Goal: Task Accomplishment & Management: Manage account settings

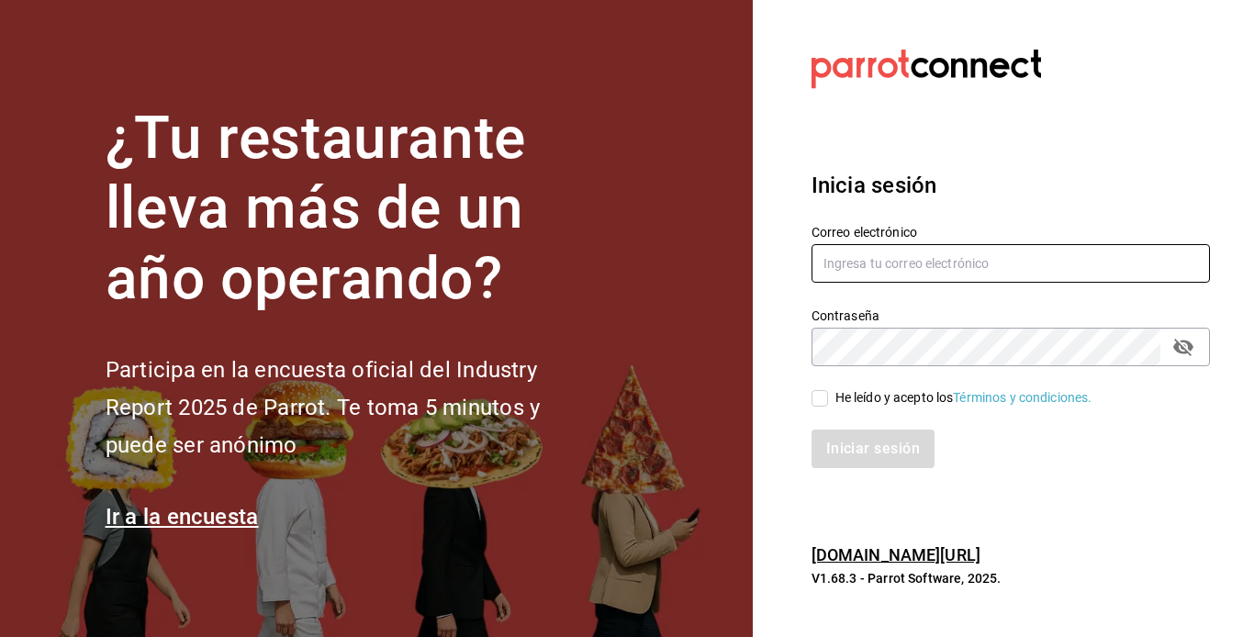
type input "[EMAIL_ADDRESS][DOMAIN_NAME]"
click at [821, 393] on input "He leído y acepto los Términos y condiciones." at bounding box center [819, 398] width 17 height 17
checkbox input "true"
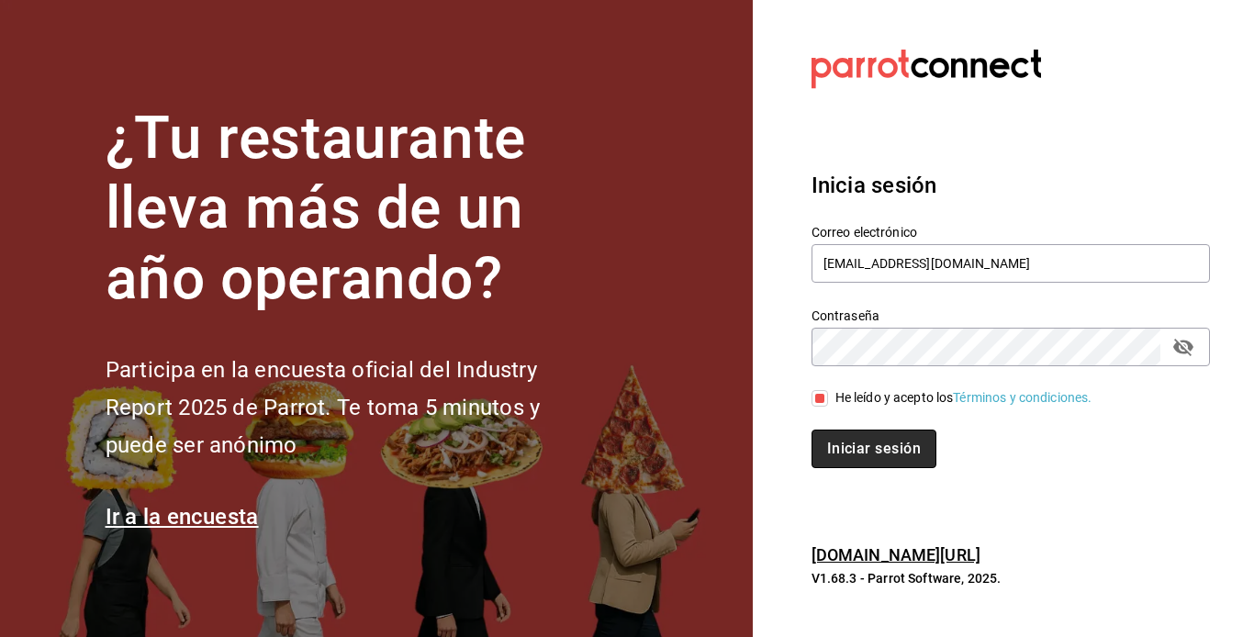
click at [875, 454] on button "Iniciar sesión" at bounding box center [873, 449] width 125 height 39
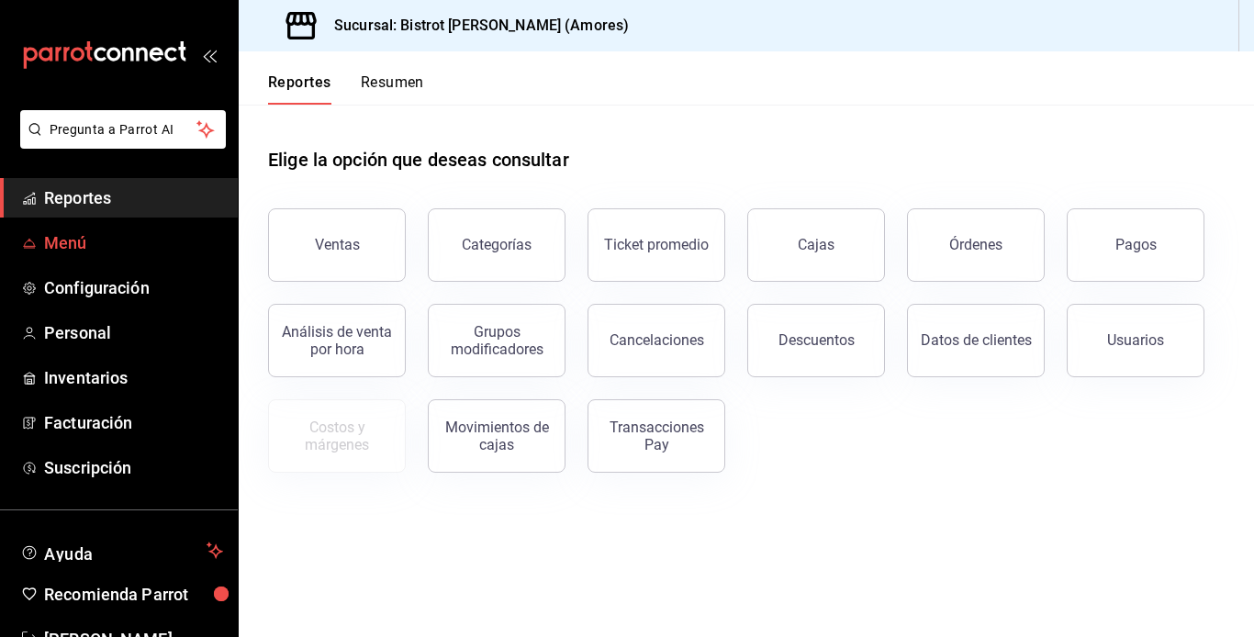
click at [95, 240] on span "Menú" at bounding box center [133, 242] width 179 height 25
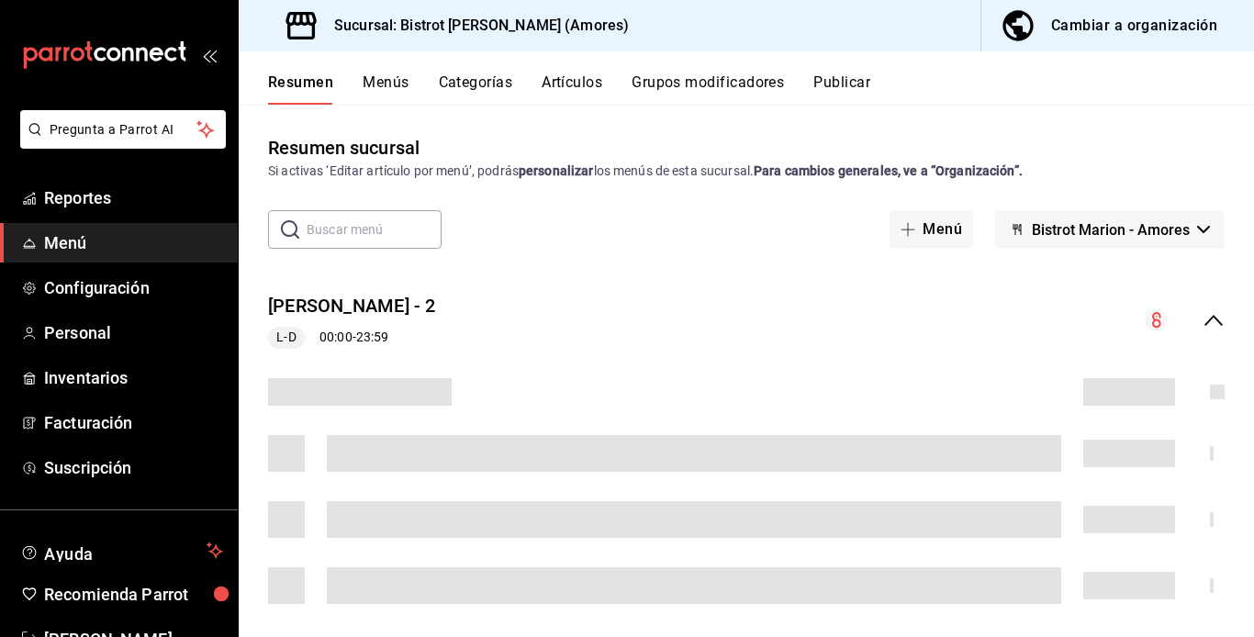
click at [578, 84] on button "Artículos" at bounding box center [571, 88] width 61 height 31
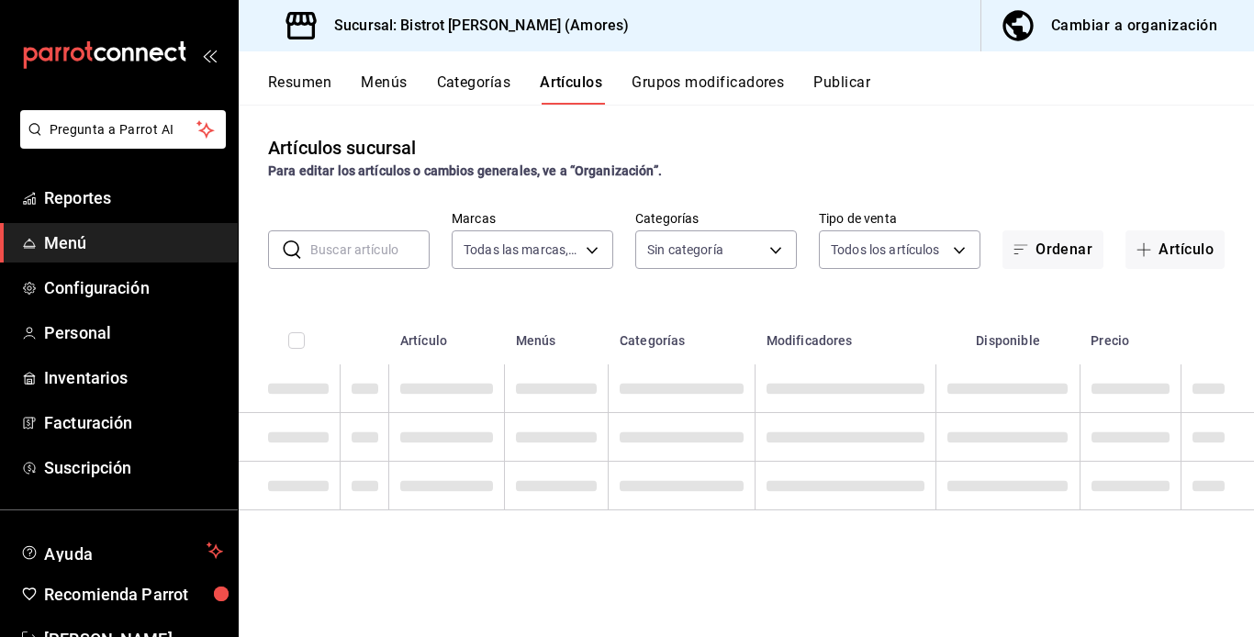
type input "07588f07-d4a3-4ac3-9511-9981df68542f"
click at [320, 249] on input "text" at bounding box center [369, 249] width 119 height 37
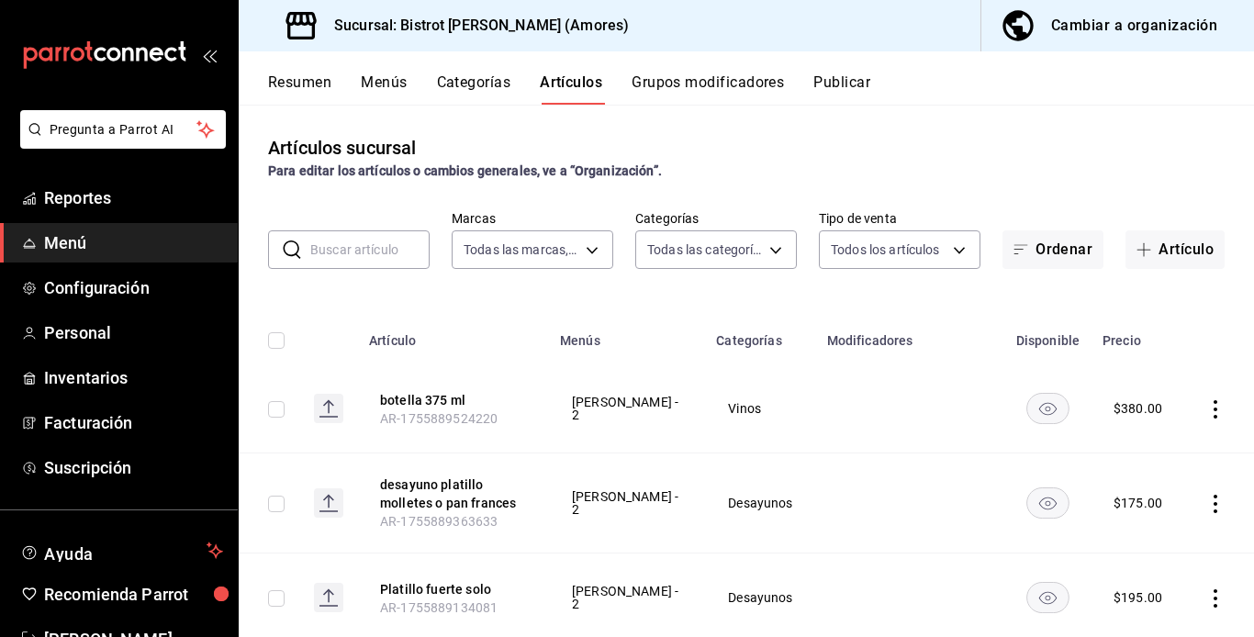
type input "f24d9993-7666-4e17-92ea-f7be5d9f1ad2,9e251015-9d0f-4053-b189-7087cfaea708,c3d12…"
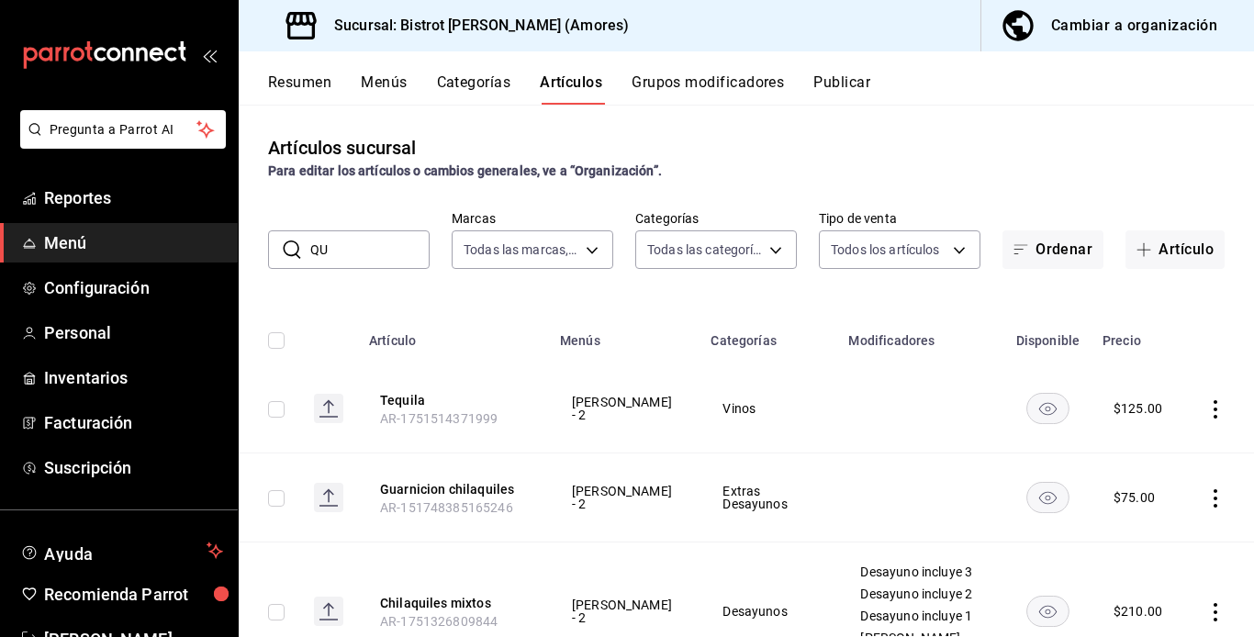
type input "Q"
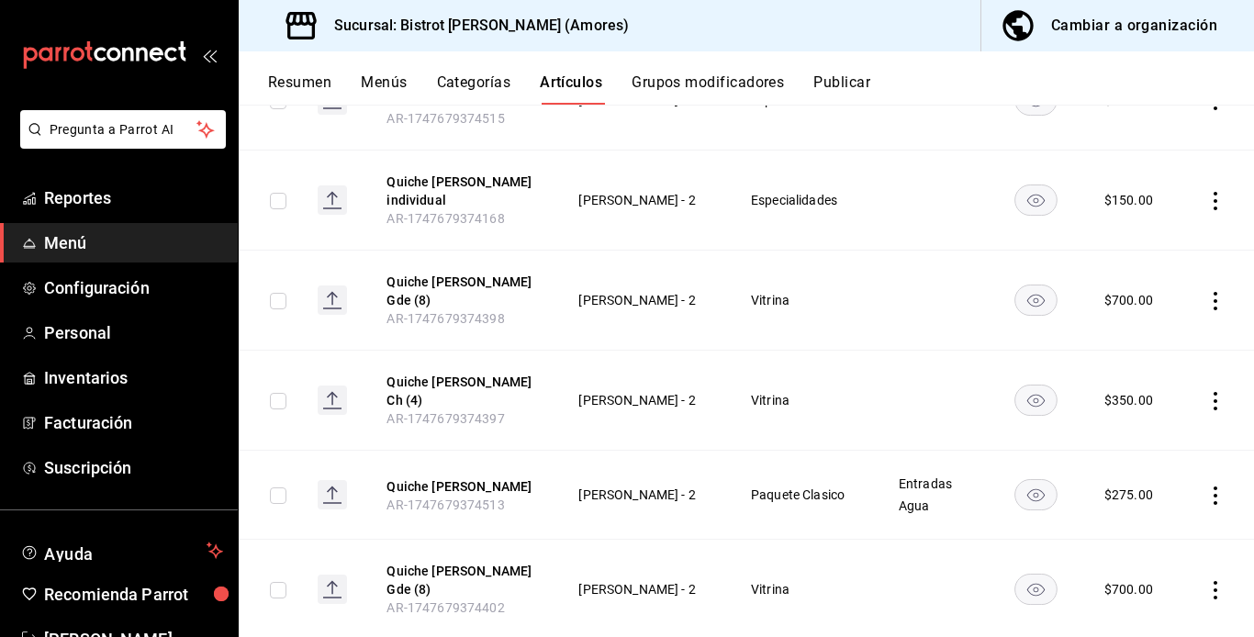
scroll to position [318, 0]
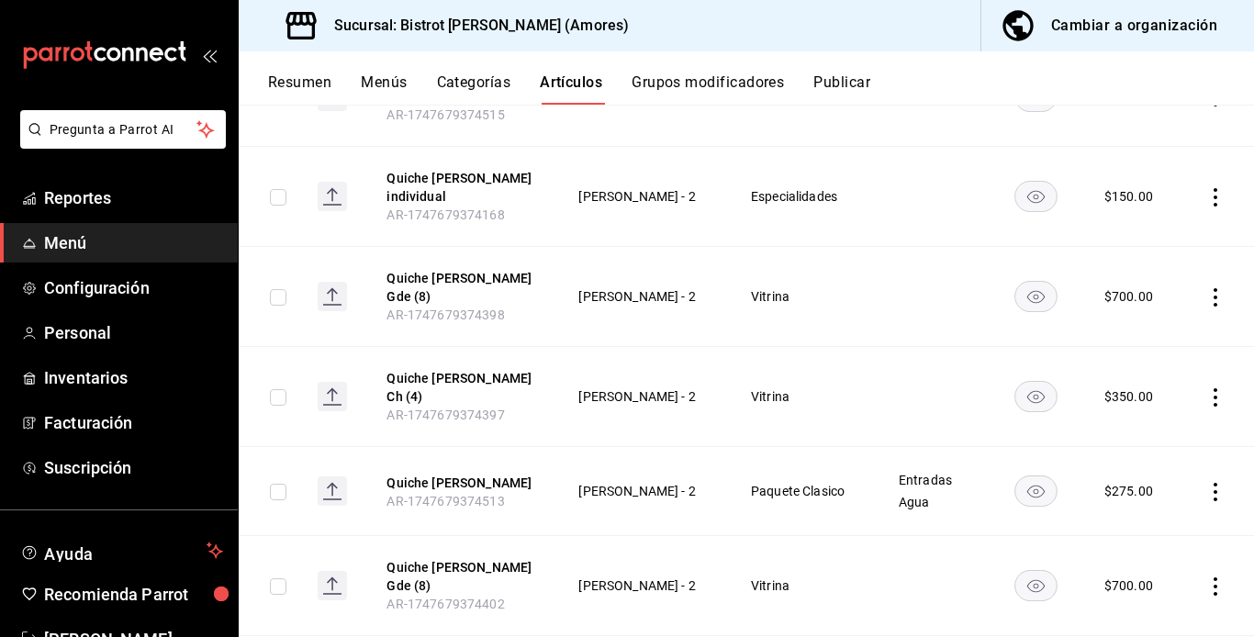
type input "quiche"
click at [1206, 483] on icon "actions" at bounding box center [1215, 492] width 18 height 18
click at [1132, 506] on span "Editar" at bounding box center [1146, 511] width 48 height 19
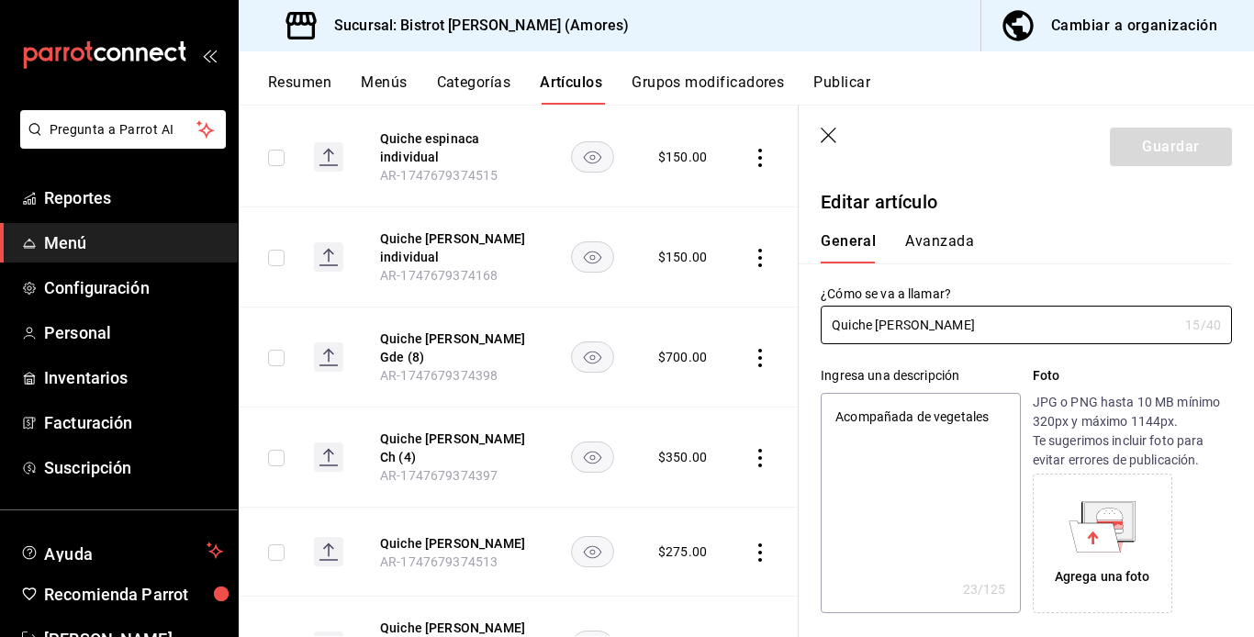
type textarea "x"
type input "$275.00"
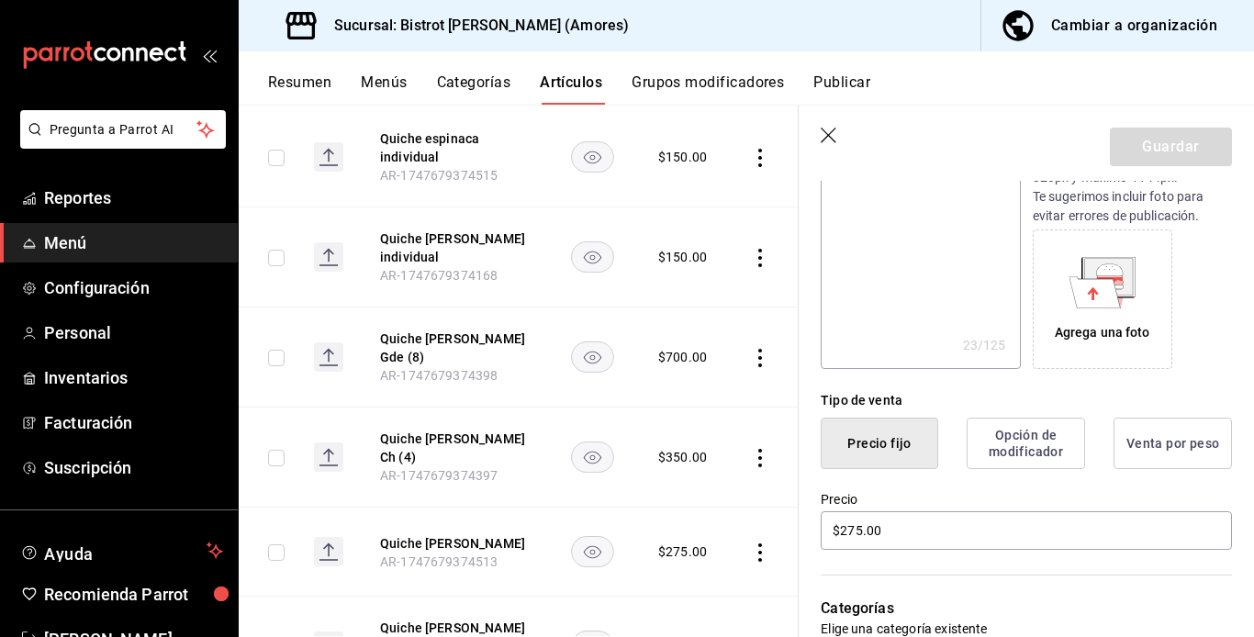
scroll to position [366, 0]
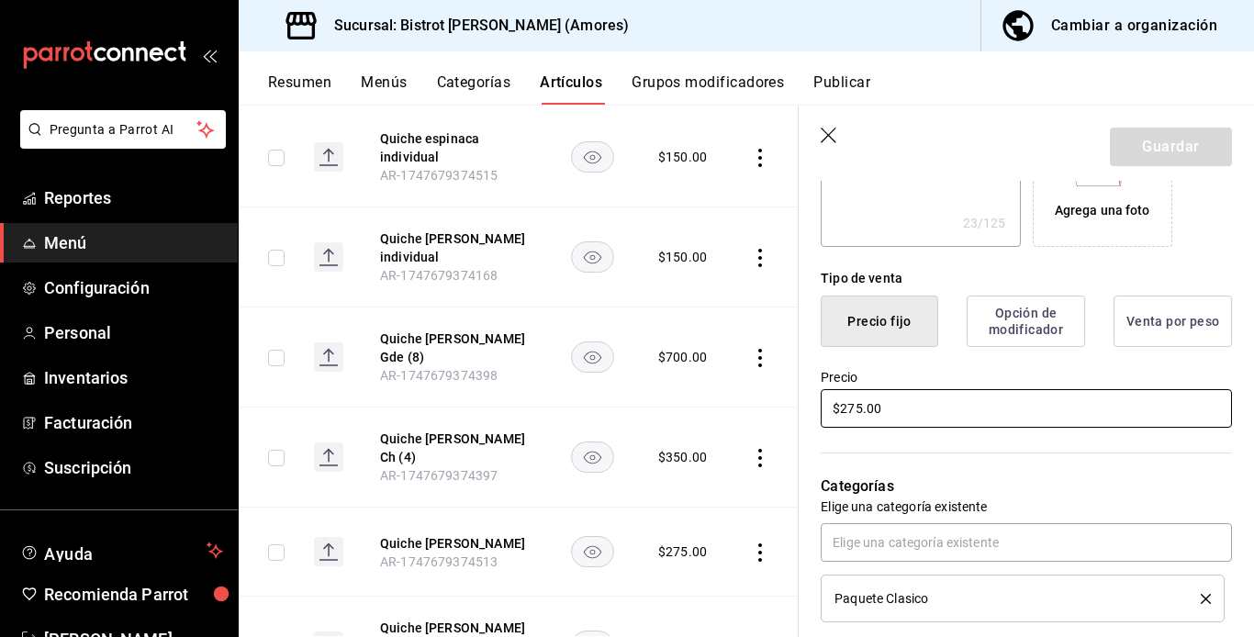
click at [845, 404] on input "$275.00" at bounding box center [1025, 408] width 411 height 39
type textarea "x"
type input "$2875.00"
type textarea "x"
type input "$285.00"
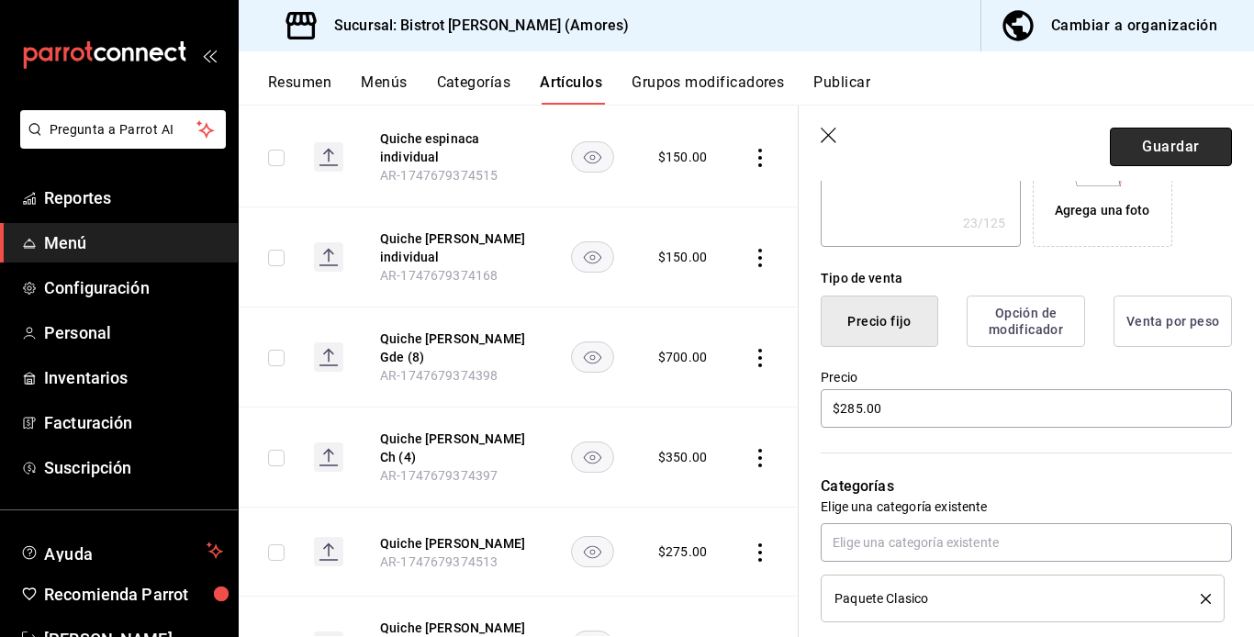
click at [1164, 152] on button "Guardar" at bounding box center [1171, 147] width 122 height 39
type textarea "x"
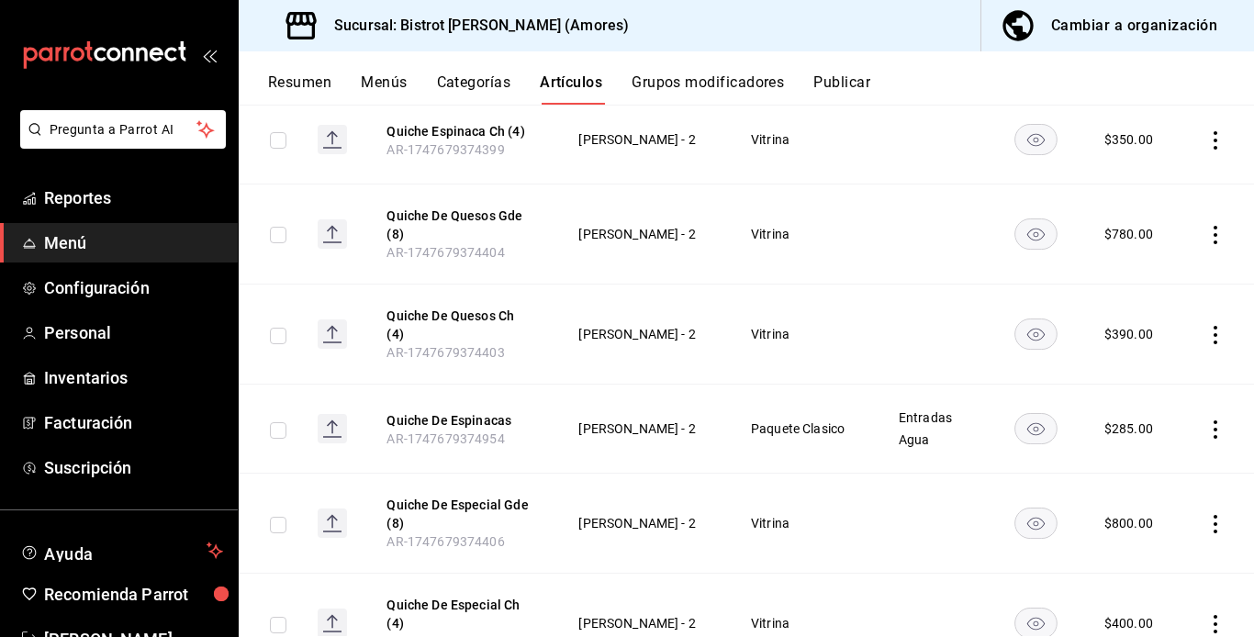
scroll to position [1095, 0]
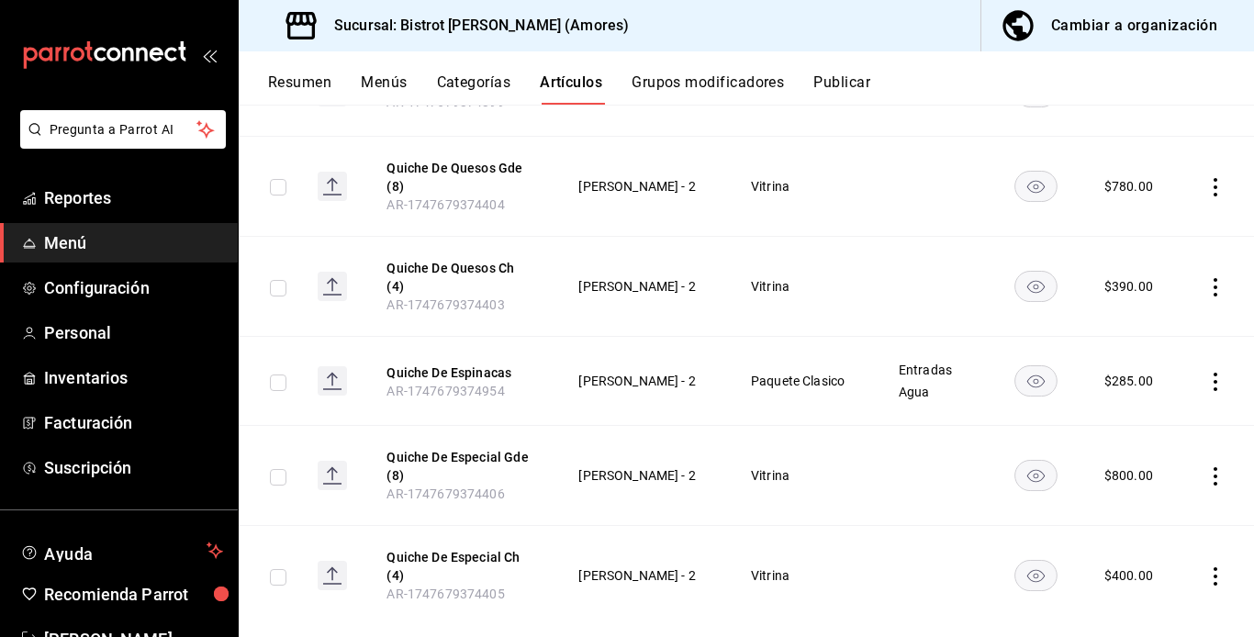
click at [95, 246] on span "Menú" at bounding box center [133, 242] width 179 height 25
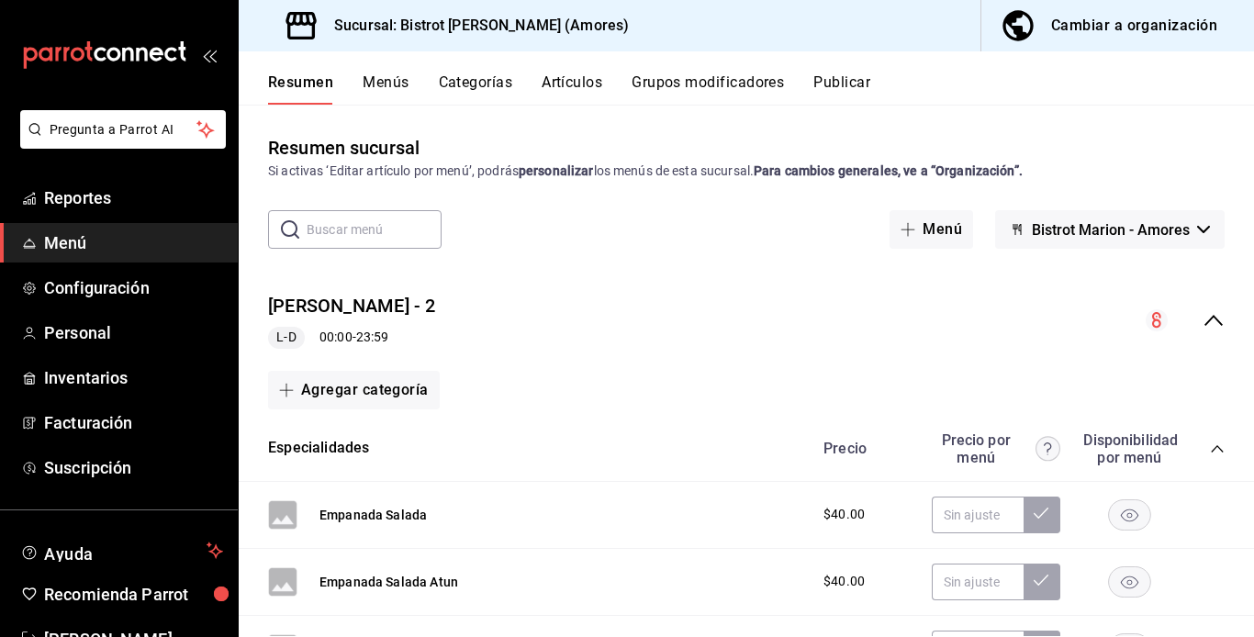
click at [84, 238] on span "Menú" at bounding box center [133, 242] width 179 height 25
